Goal: Navigation & Orientation: Find specific page/section

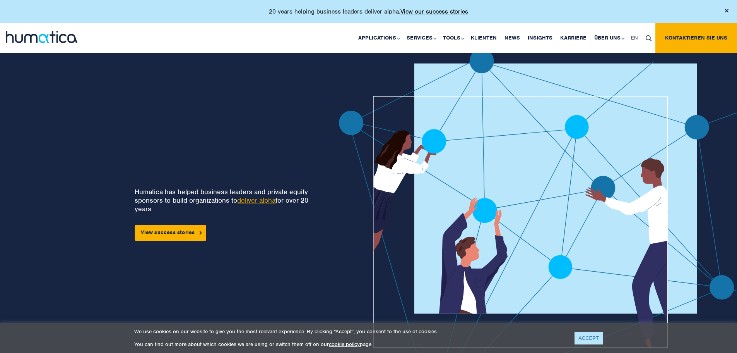
click at [597, 336] on link "ACCEPT" at bounding box center [589, 337] width 28 height 13
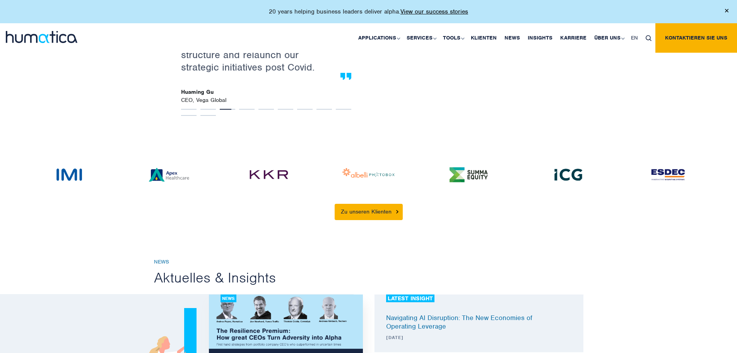
scroll to position [1819, 0]
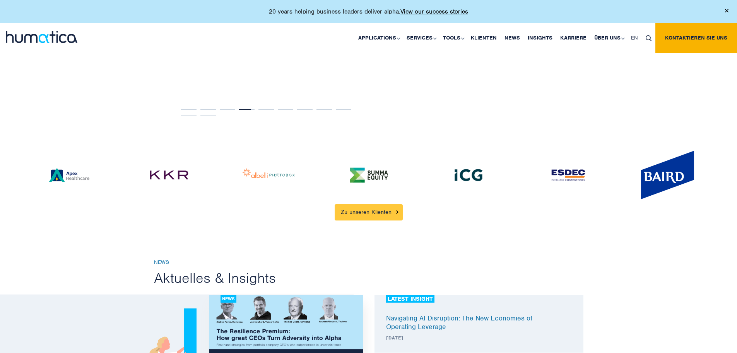
click at [396, 216] on link "Zu unseren Klienten" at bounding box center [369, 212] width 68 height 16
